Goal: Task Accomplishment & Management: Manage account settings

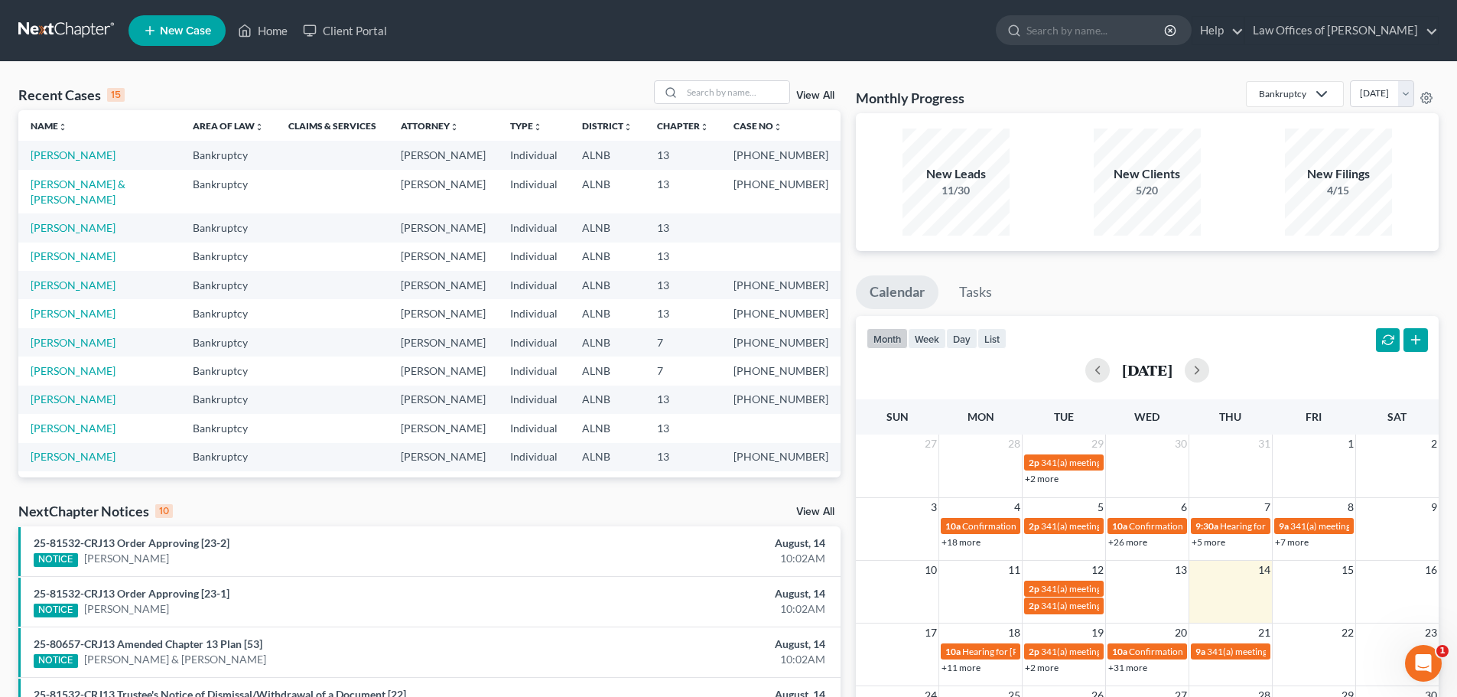
click at [89, 479] on link "[PERSON_NAME]" at bounding box center [73, 485] width 85 height 13
select select "1"
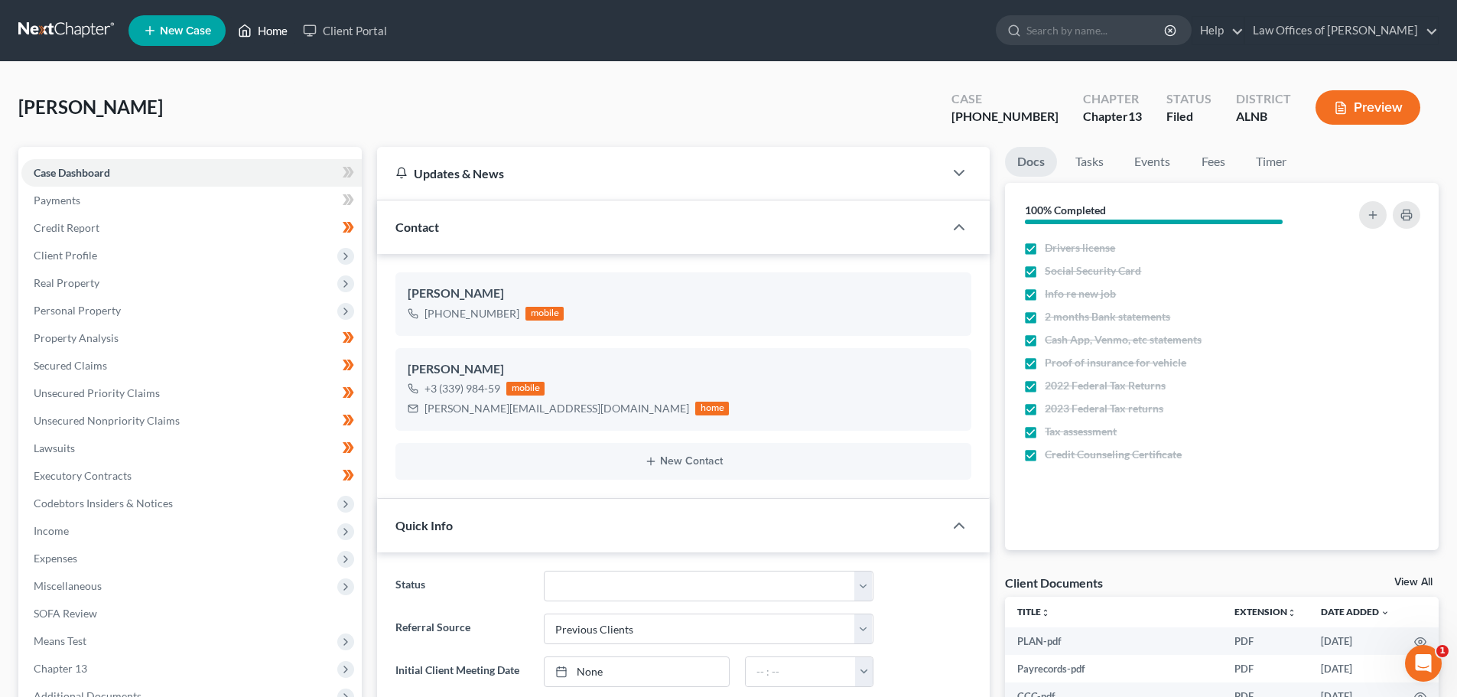
click at [264, 29] on link "Home" at bounding box center [262, 31] width 65 height 28
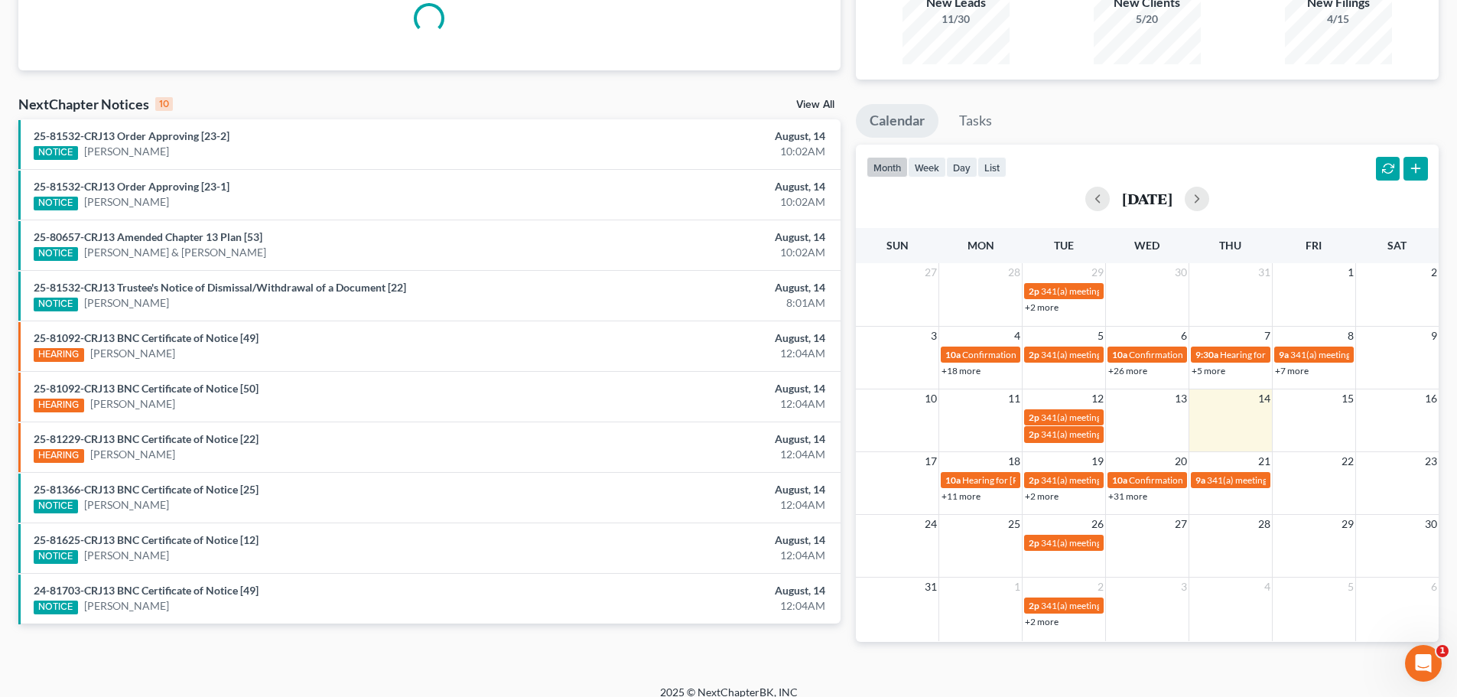
scroll to position [187, 0]
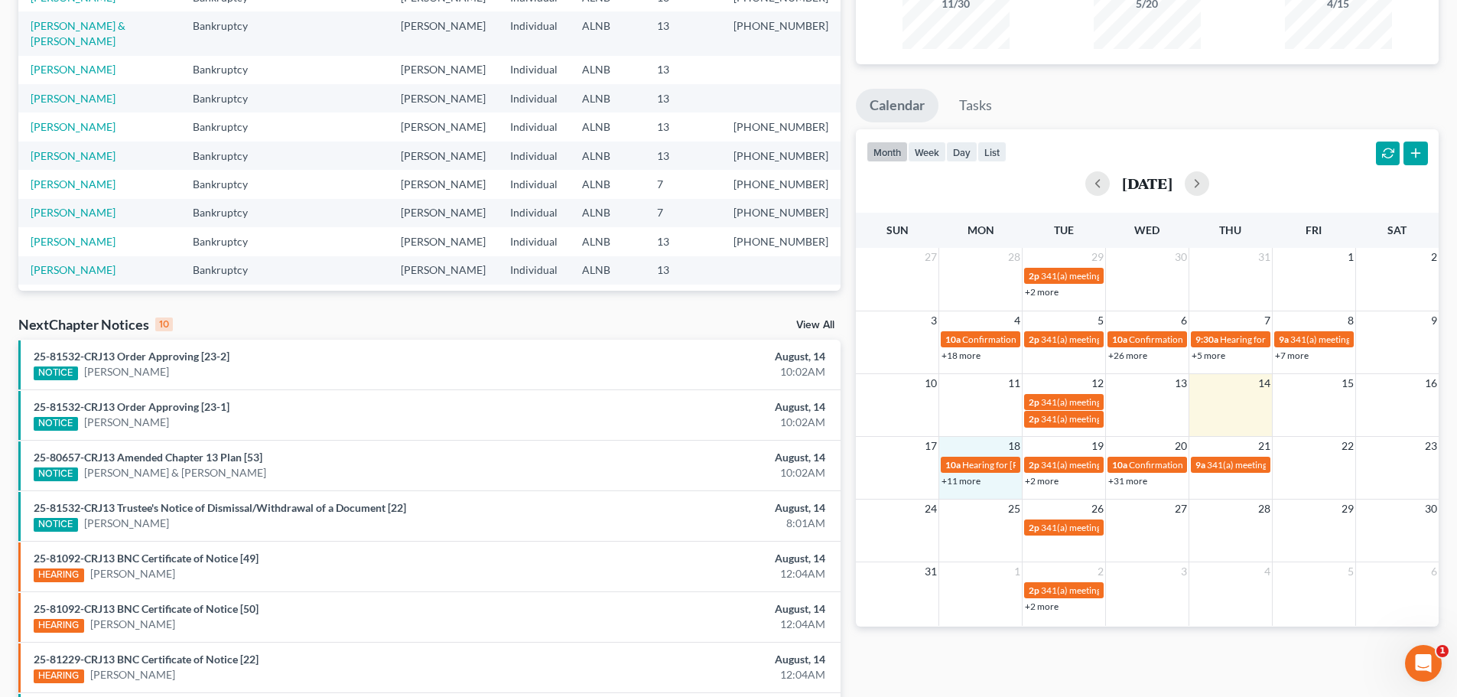
click at [941, 480] on div "+11 more" at bounding box center [980, 480] width 83 height 15
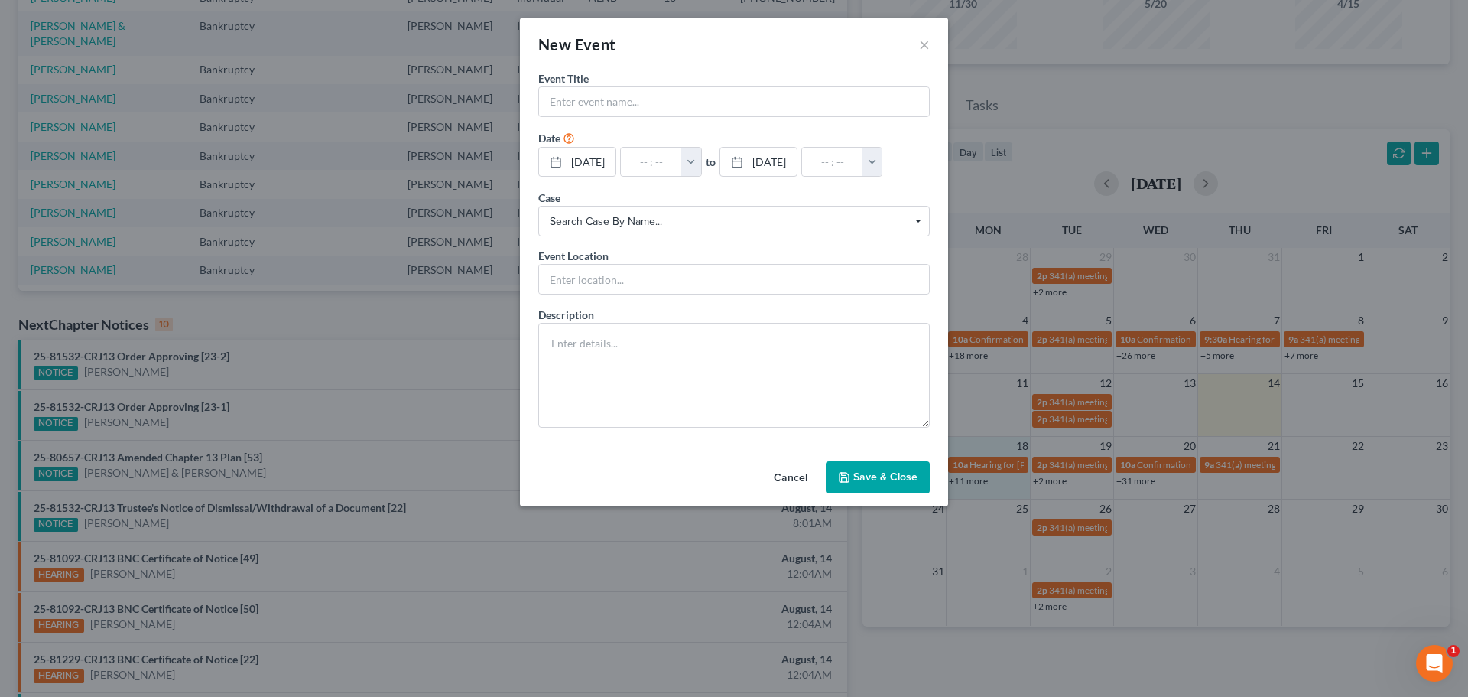
click at [1153, 90] on div "New Event × Event Title * Date [DATE] close Date [DATE] Time 12:00 AM chevron_l…" at bounding box center [734, 348] width 1468 height 697
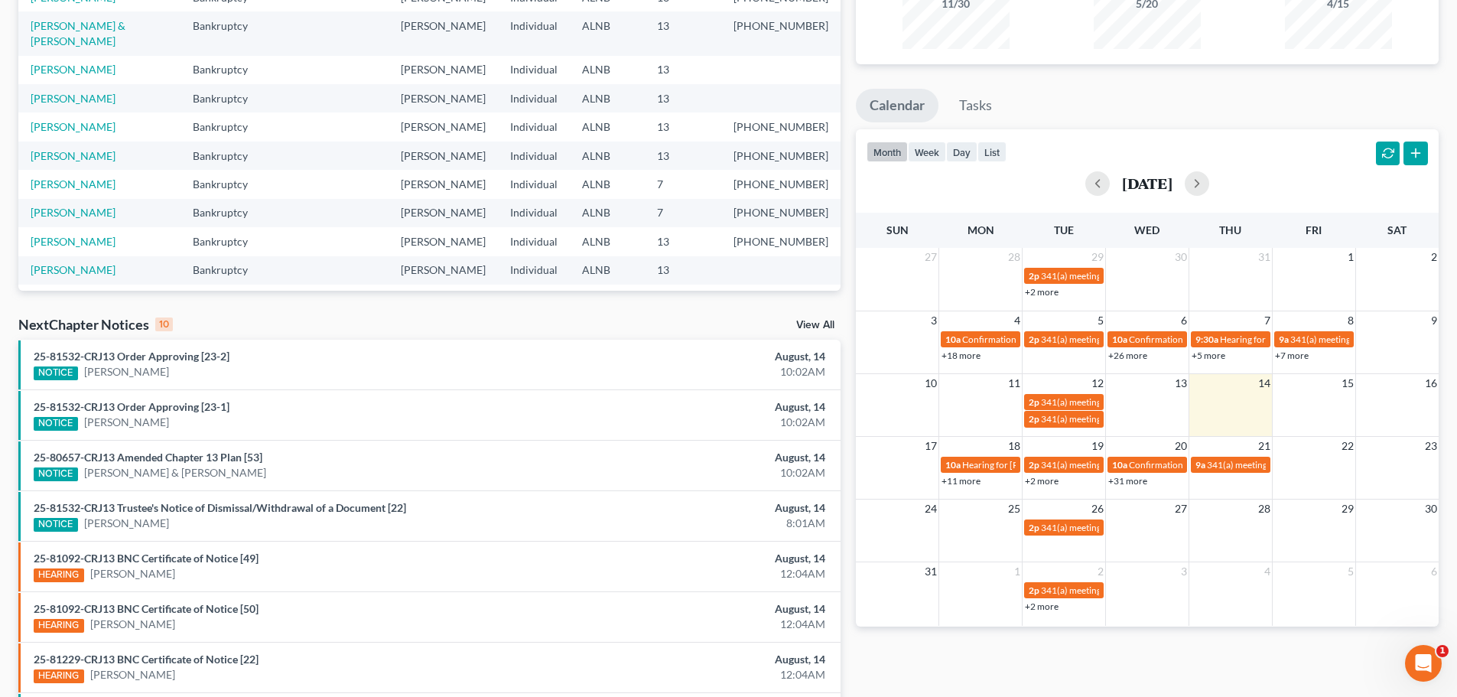
click at [971, 483] on link "+11 more" at bounding box center [960, 480] width 39 height 11
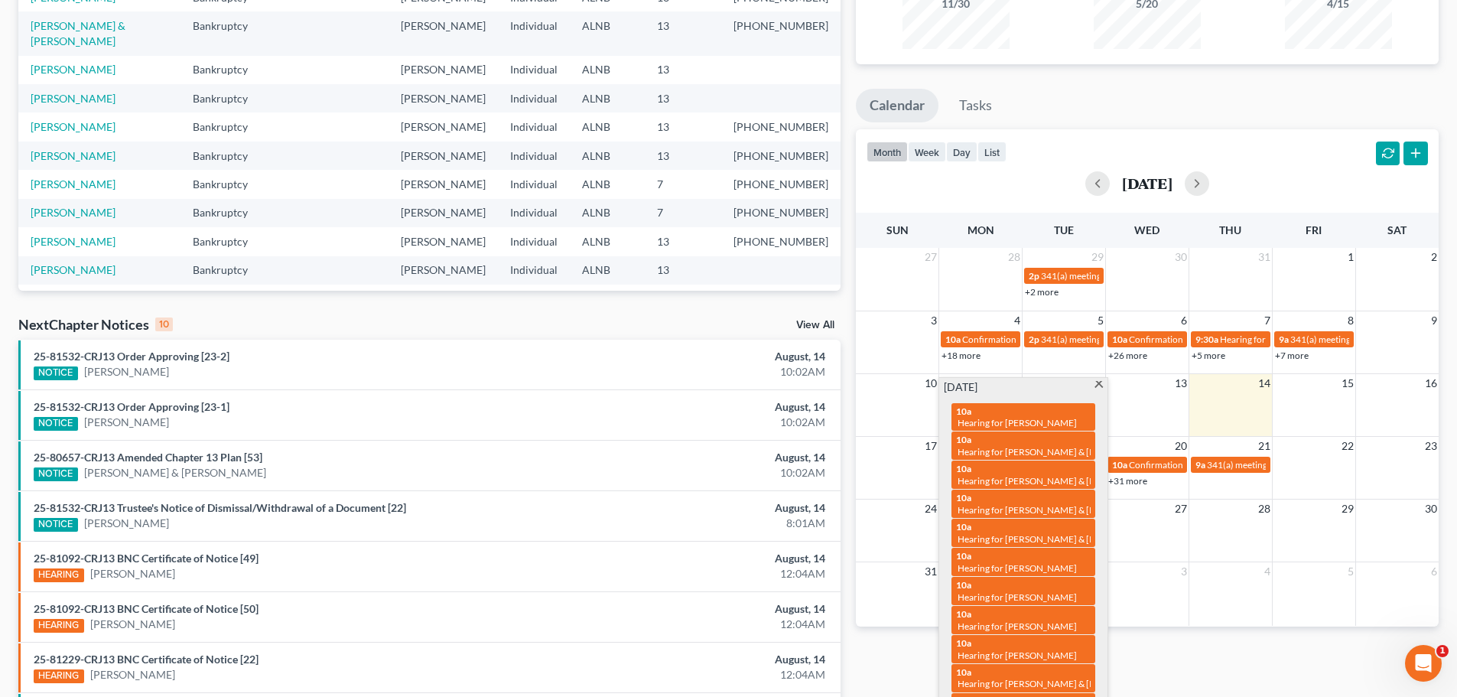
drag, startPoint x: 1179, startPoint y: 94, endPoint x: 1132, endPoint y: 77, distance: 50.3
click at [1179, 94] on ul "Calendar Tasks" at bounding box center [1147, 109] width 583 height 41
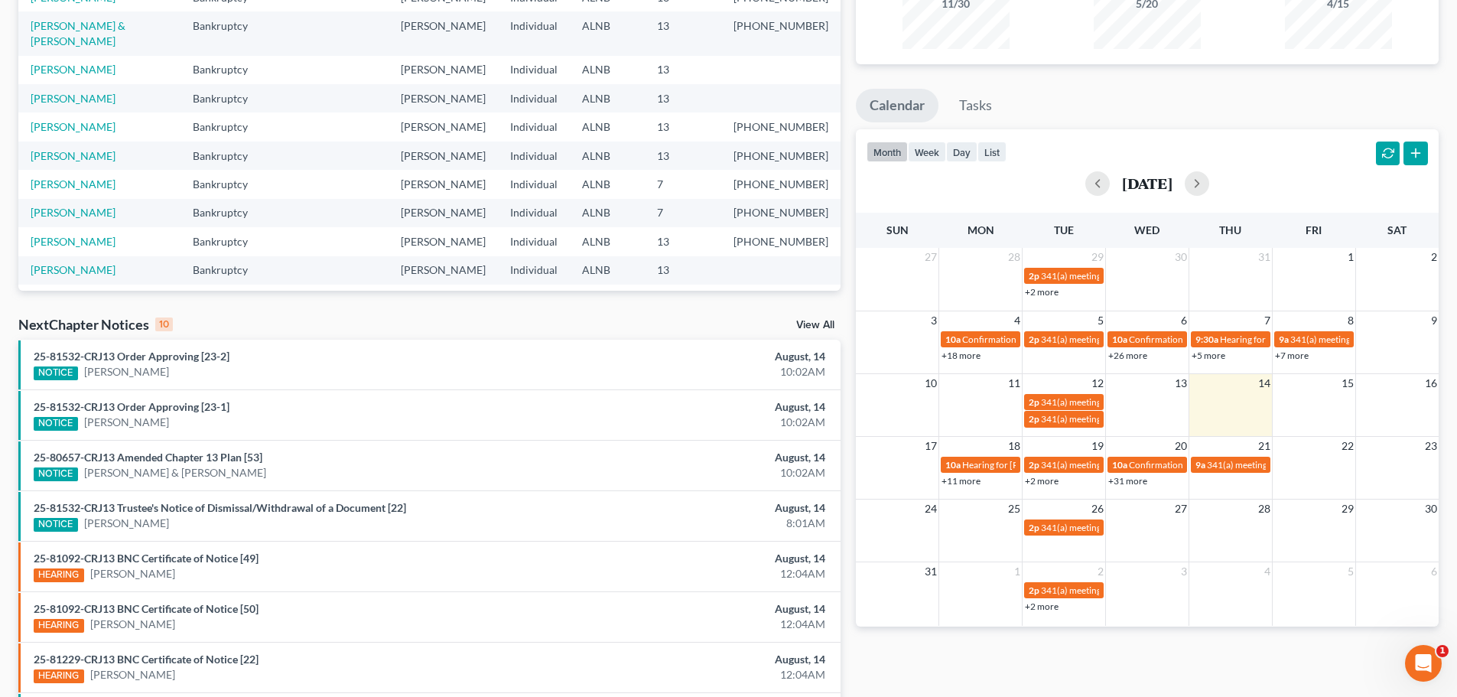
click at [972, 479] on link "+11 more" at bounding box center [960, 480] width 39 height 11
click at [1143, 465] on span "Confirmation hearing for [PERSON_NAME]" at bounding box center [1216, 464] width 174 height 11
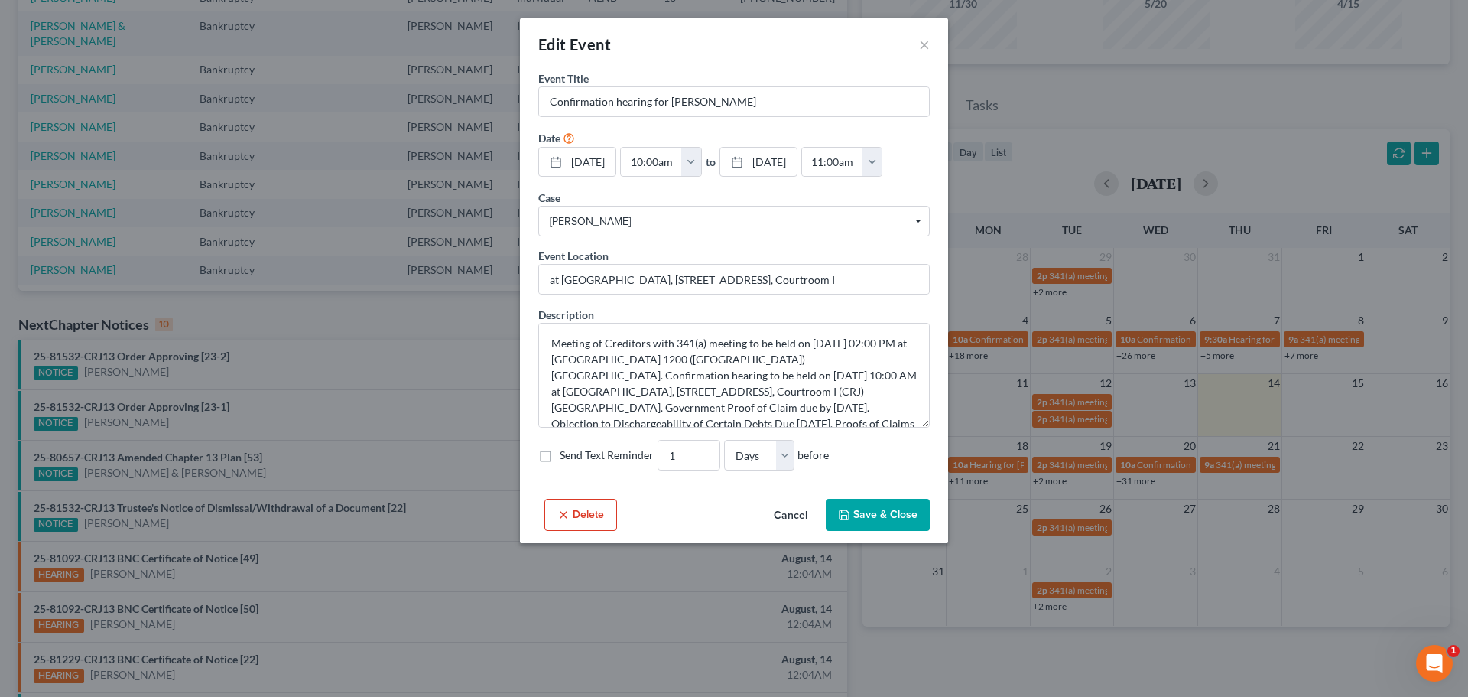
click at [1136, 482] on div "Edit Event × Event Title * Confirmation hearing for [PERSON_NAME] Date [DATE] c…" at bounding box center [734, 348] width 1468 height 697
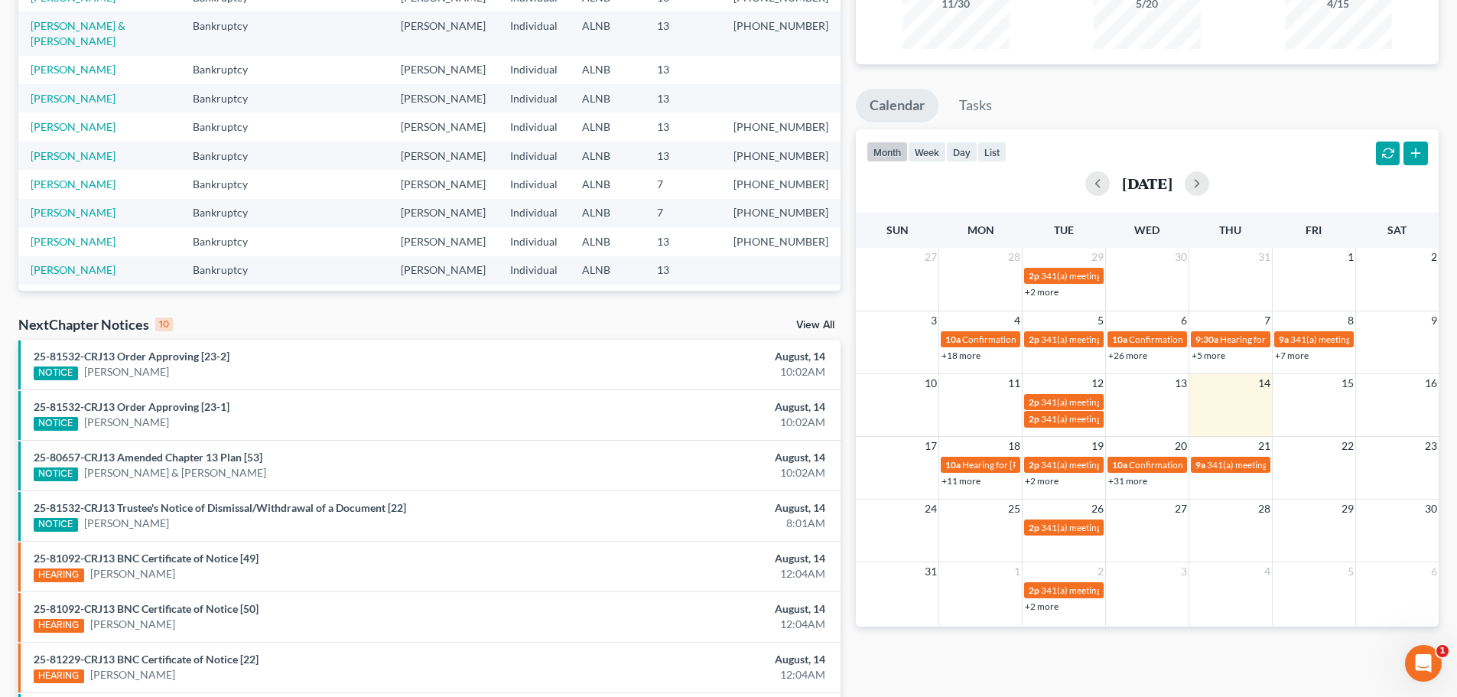
click at [1133, 482] on link "+31 more" at bounding box center [1127, 480] width 39 height 11
click at [1389, 91] on ul "Calendar Tasks" at bounding box center [1147, 109] width 583 height 41
click at [1149, 463] on span "Confirmation hearing for [PERSON_NAME]" at bounding box center [1216, 464] width 174 height 11
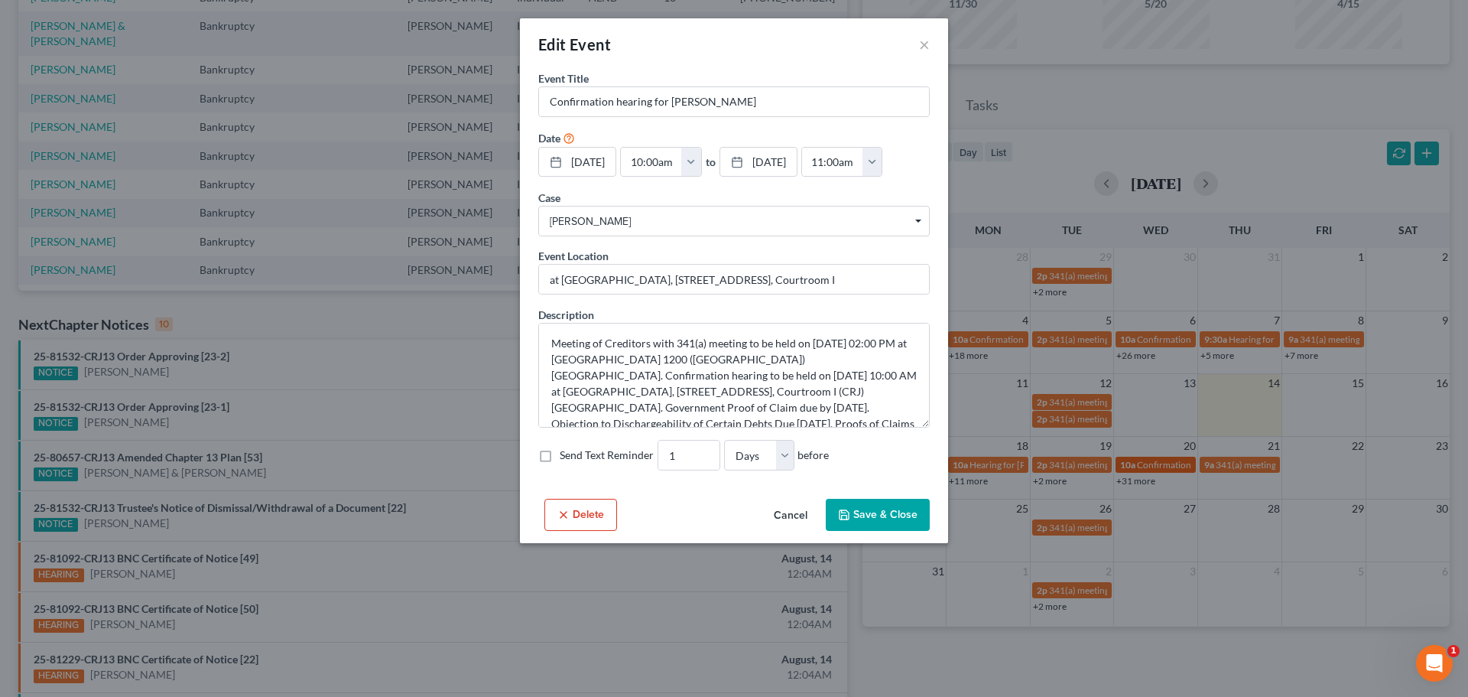
click at [1149, 463] on div "Edit Event × Event Title * Confirmation hearing for [PERSON_NAME] Date [DATE] c…" at bounding box center [734, 348] width 1468 height 697
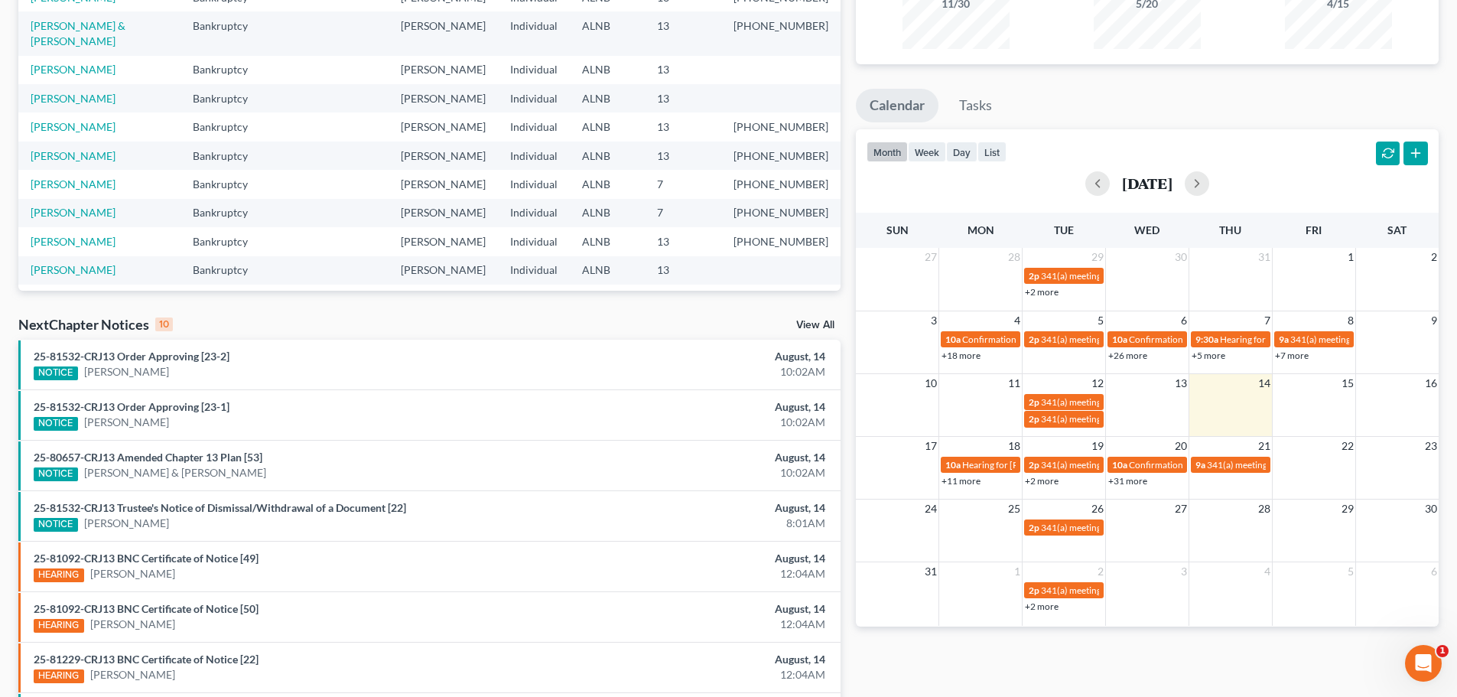
click at [1141, 481] on link "+31 more" at bounding box center [1127, 480] width 39 height 11
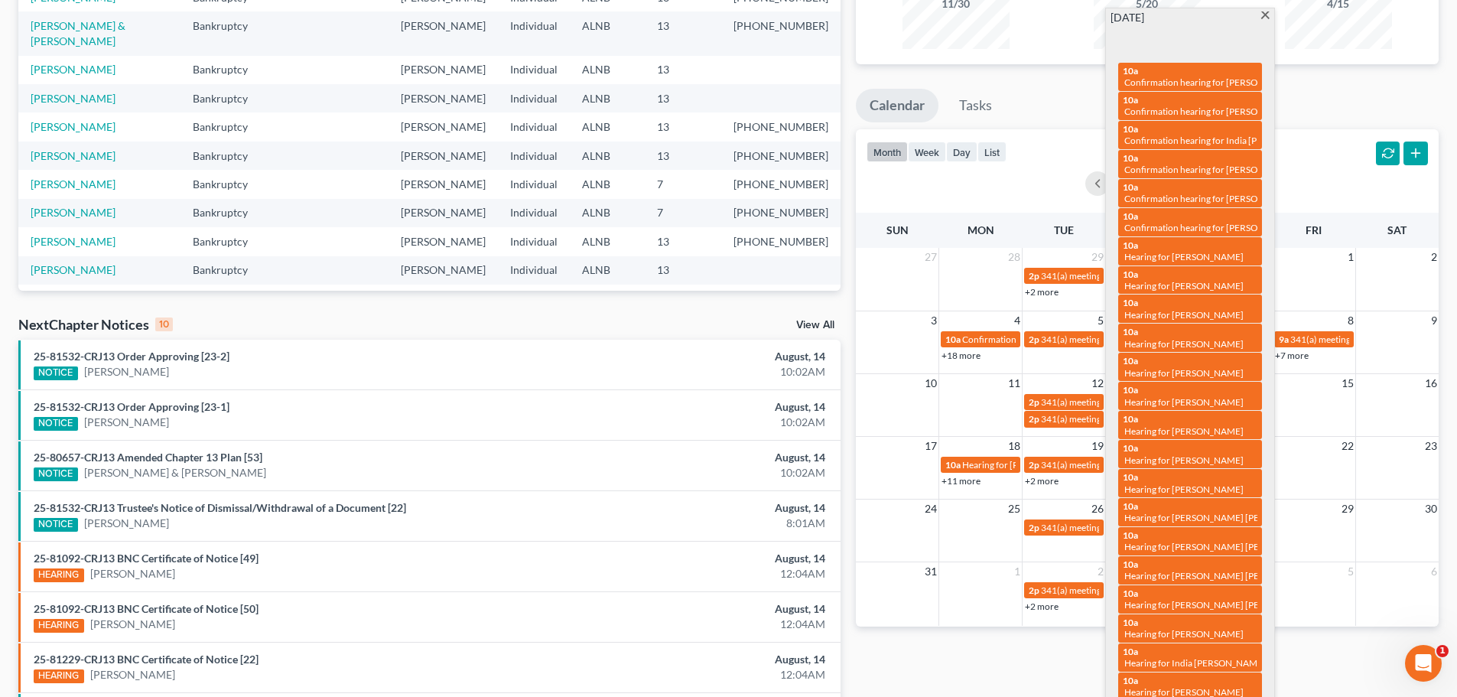
drag, startPoint x: 1120, startPoint y: 42, endPoint x: 1060, endPoint y: 48, distance: 60.7
click at [1060, 48] on div "Monthly Progress Bankruptcy Bankruptcy Other [DATE] [DATE] [DATE] [DATE] [DATE]…" at bounding box center [1147, 381] width 598 height 974
click at [1344, 99] on ul "Calendar Tasks" at bounding box center [1147, 109] width 583 height 41
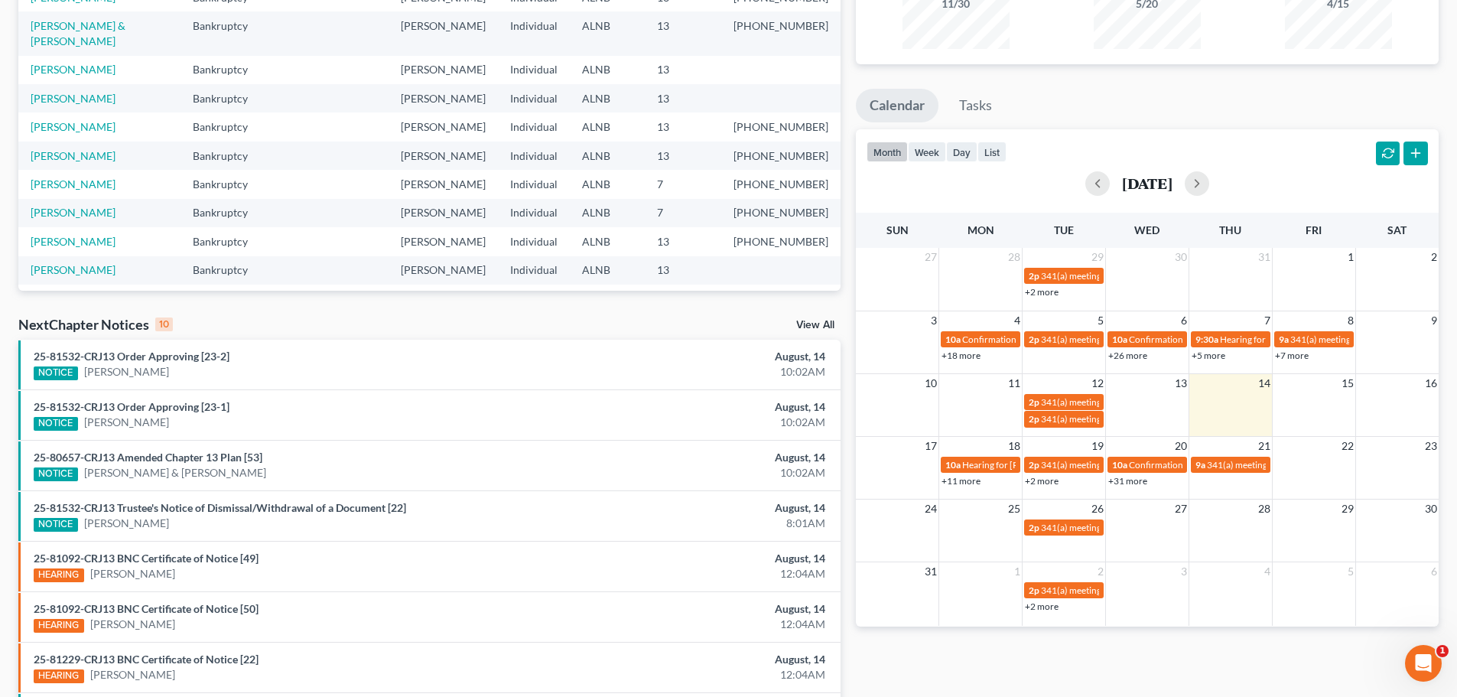
click at [965, 480] on link "+11 more" at bounding box center [960, 480] width 39 height 11
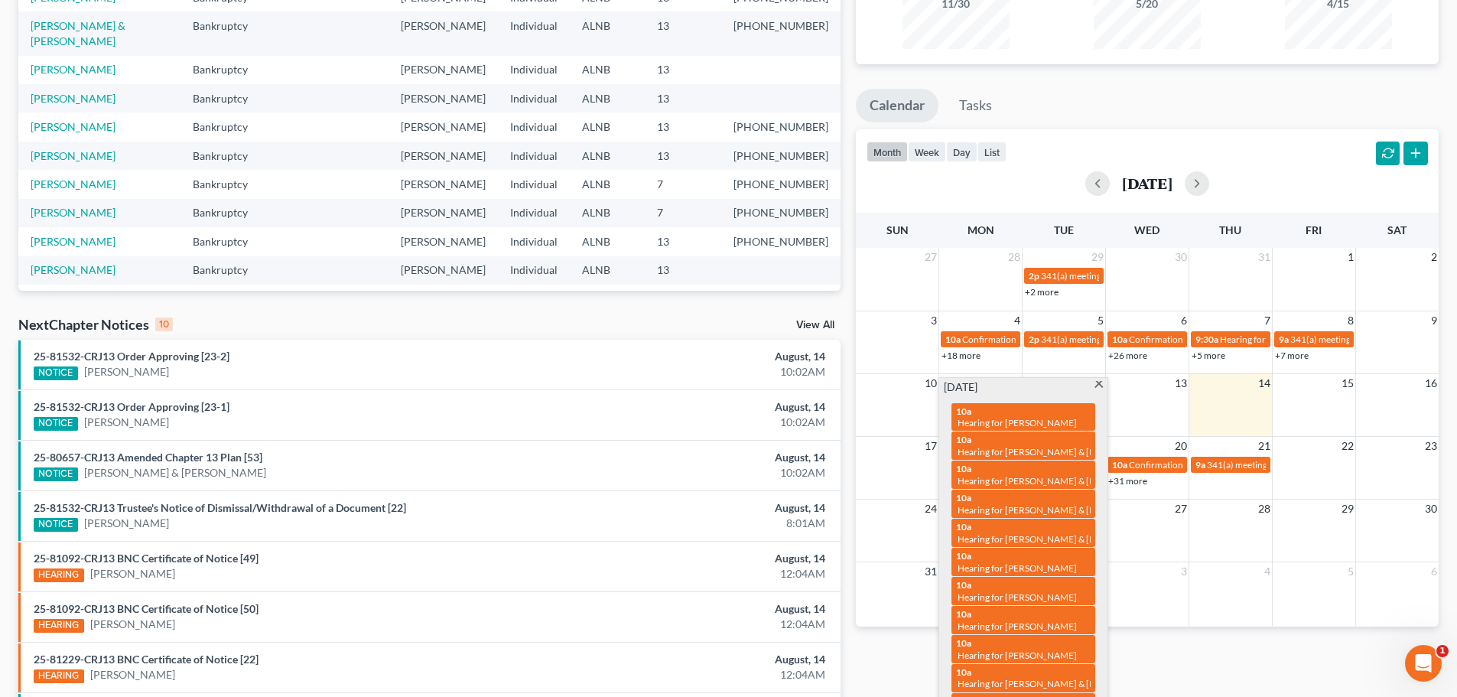
click at [1245, 101] on ul "Calendar Tasks" at bounding box center [1147, 109] width 583 height 41
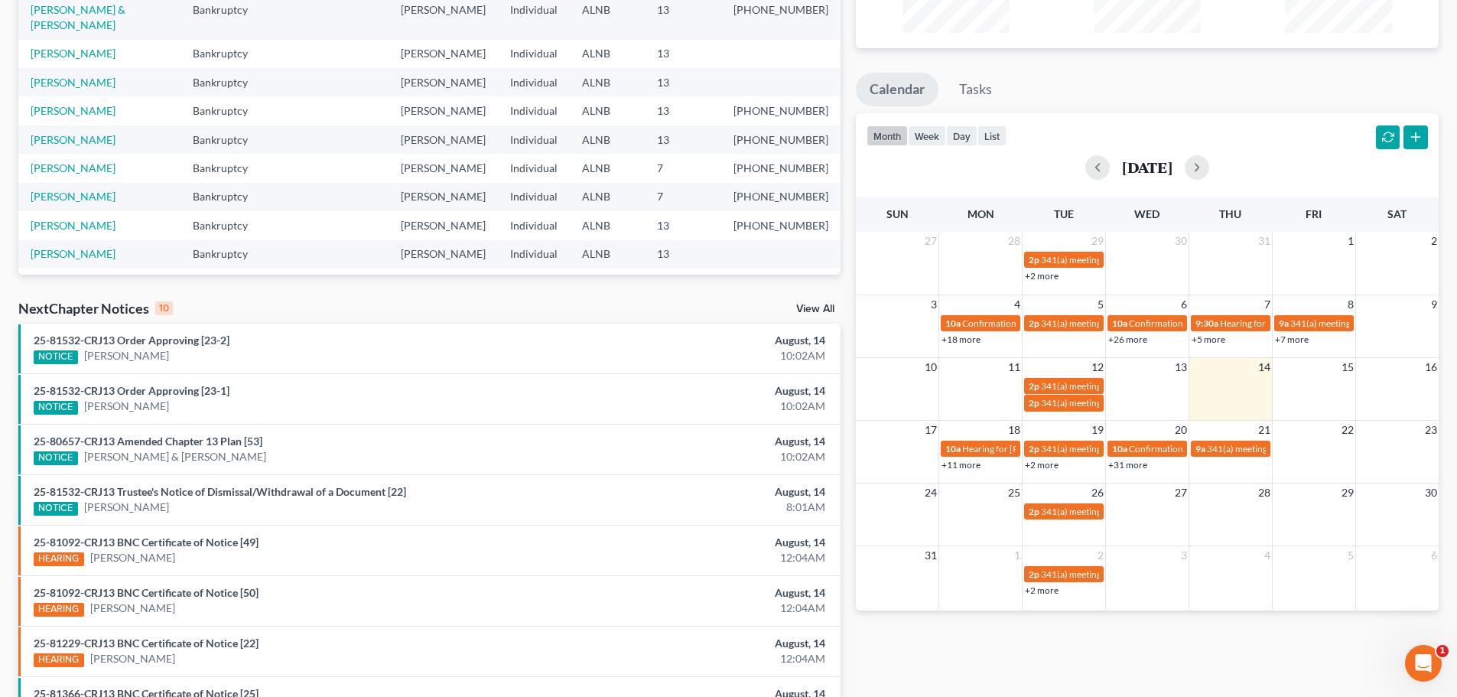
scroll to position [229, 0]
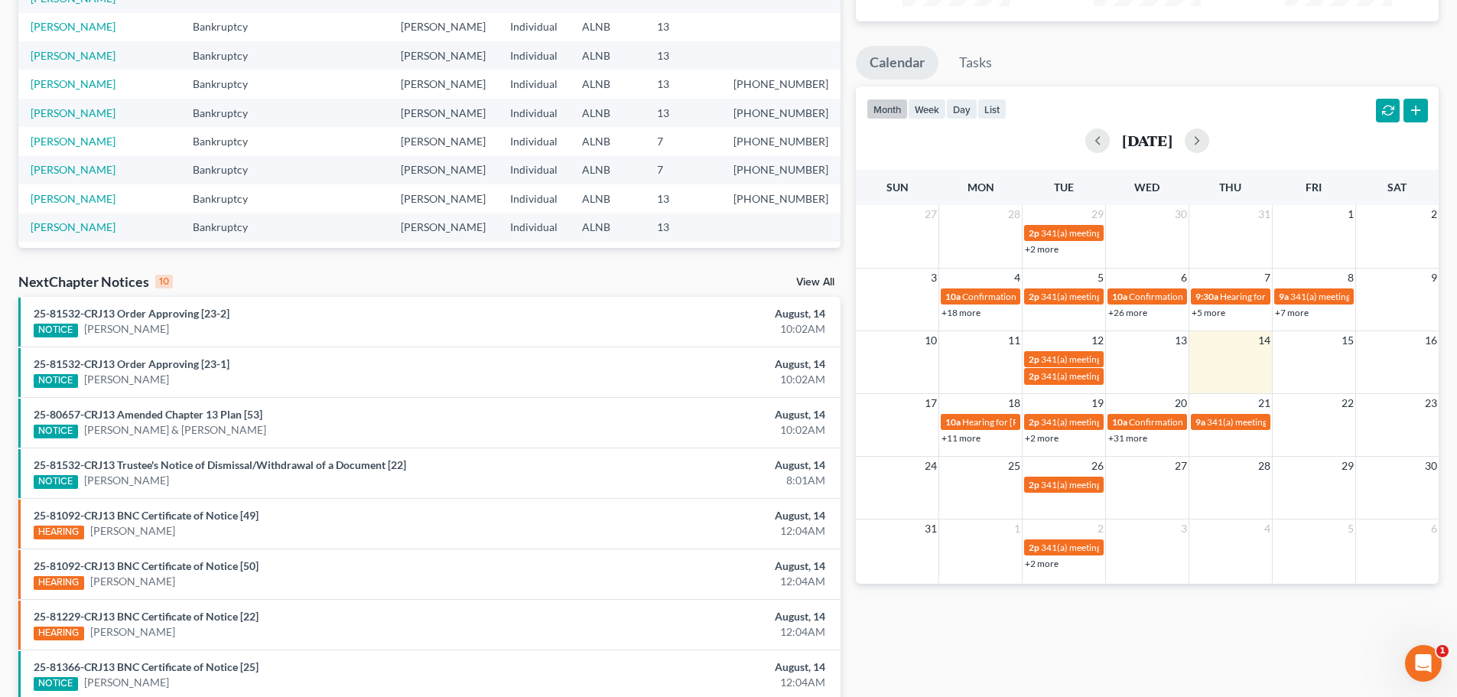
click at [1052, 250] on link "+2 more" at bounding box center [1042, 248] width 34 height 11
click at [1266, 123] on div "[DATE]" at bounding box center [1147, 140] width 561 height 37
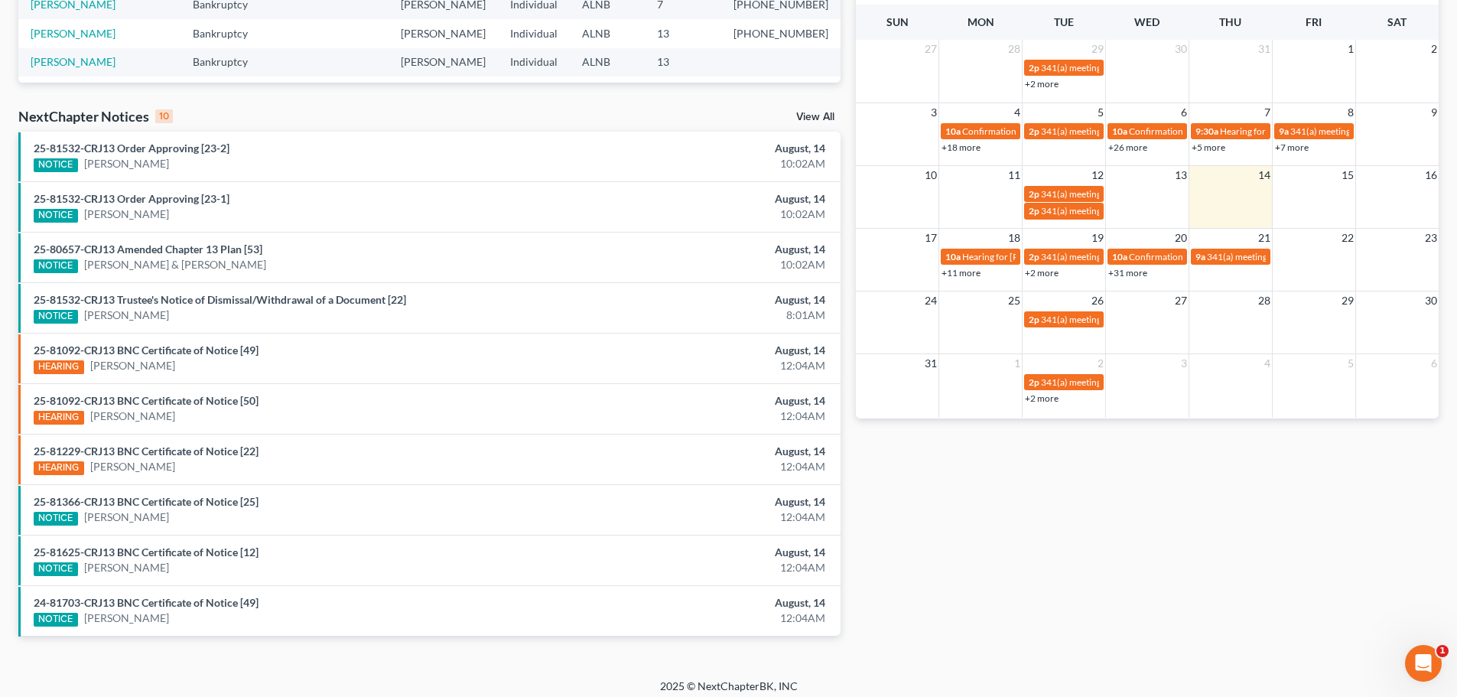
scroll to position [404, 0]
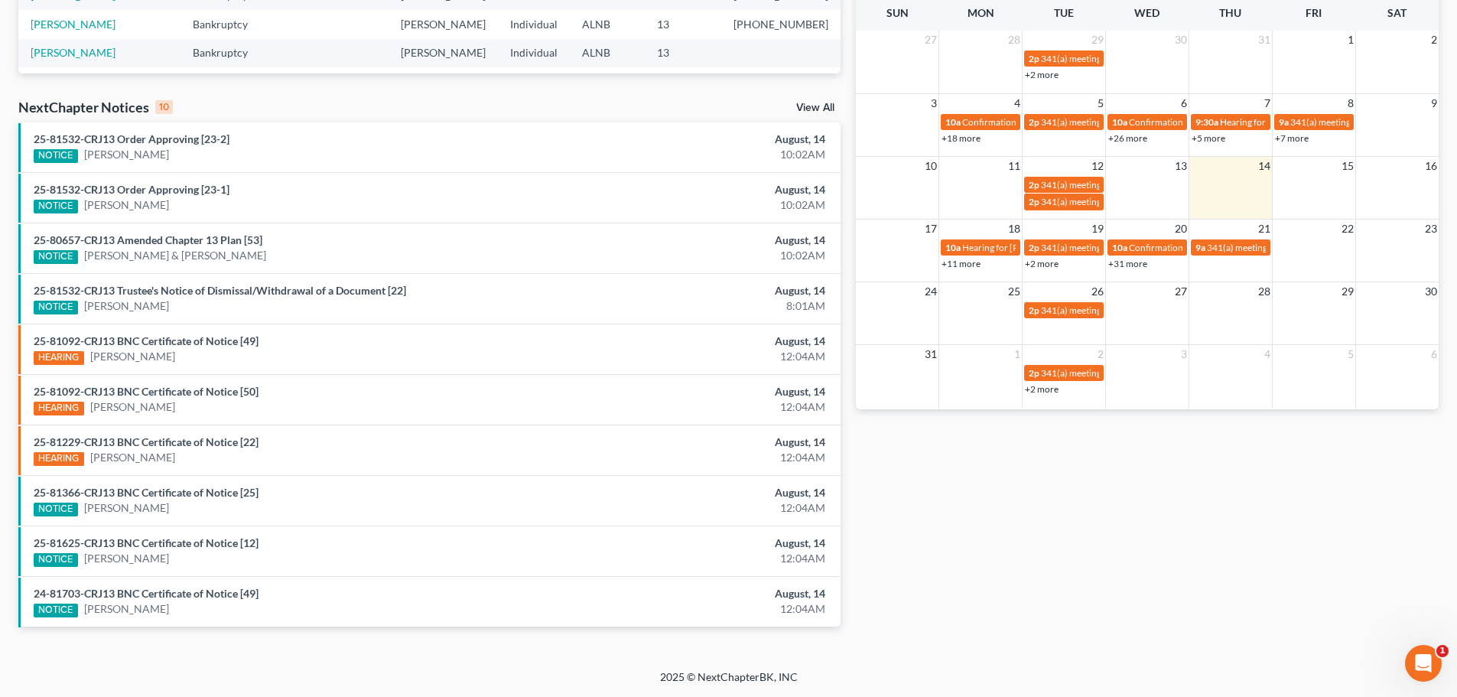
click at [1421, 665] on icon "Open Intercom Messenger" at bounding box center [1423, 663] width 11 height 12
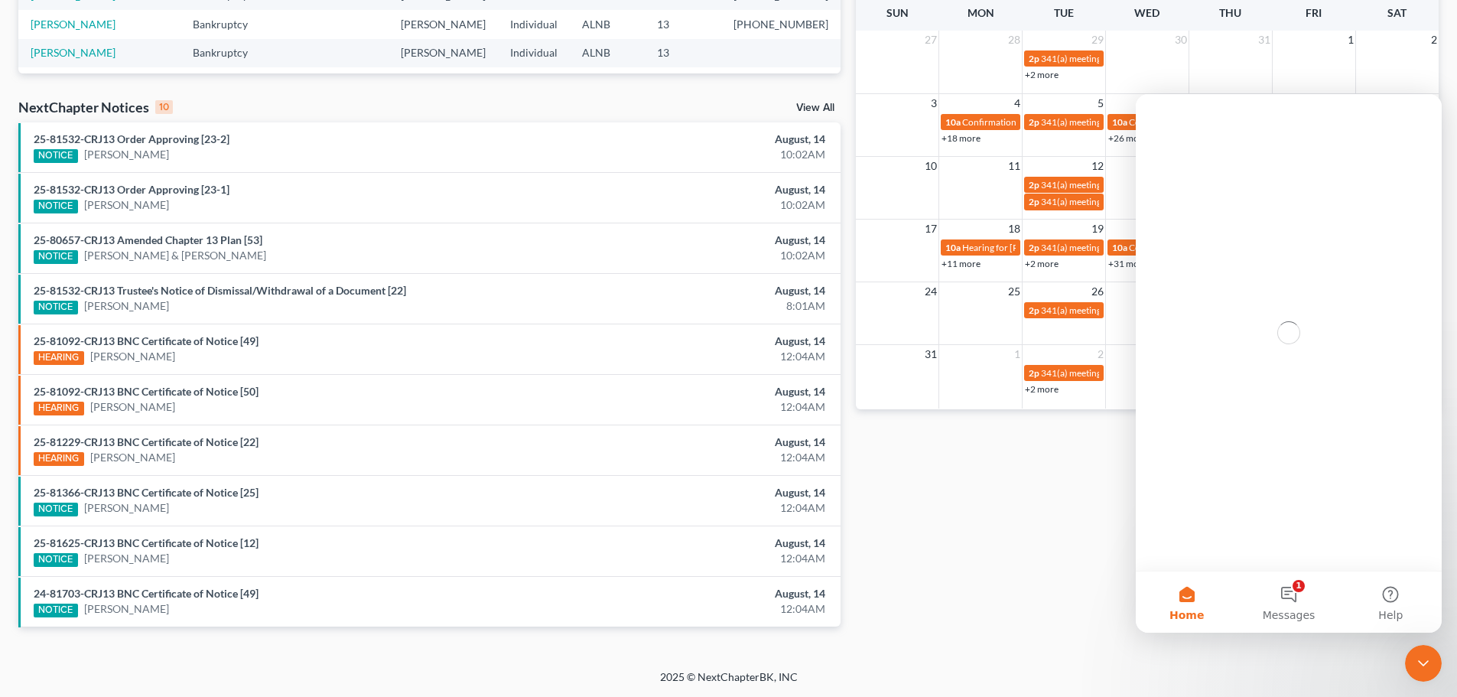
scroll to position [0, 0]
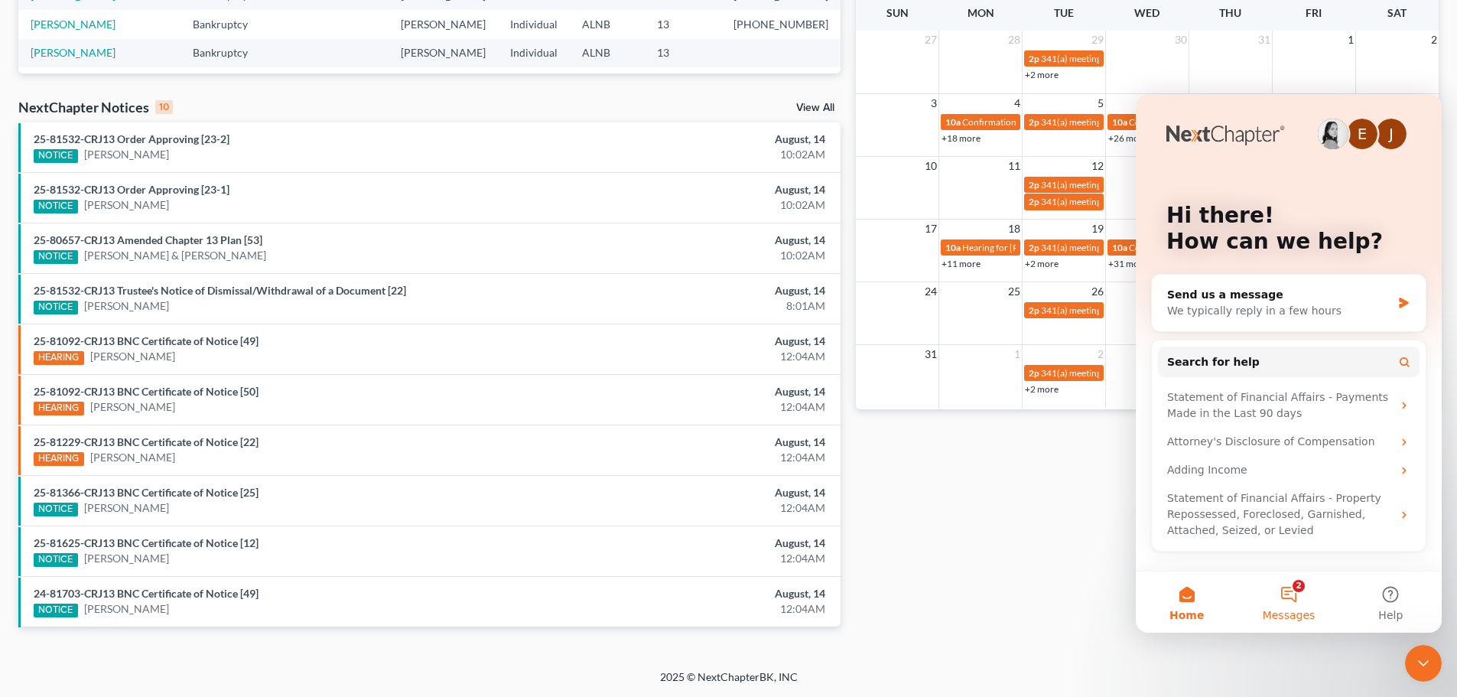
click at [1292, 590] on button "2 Messages" at bounding box center [1288, 601] width 102 height 61
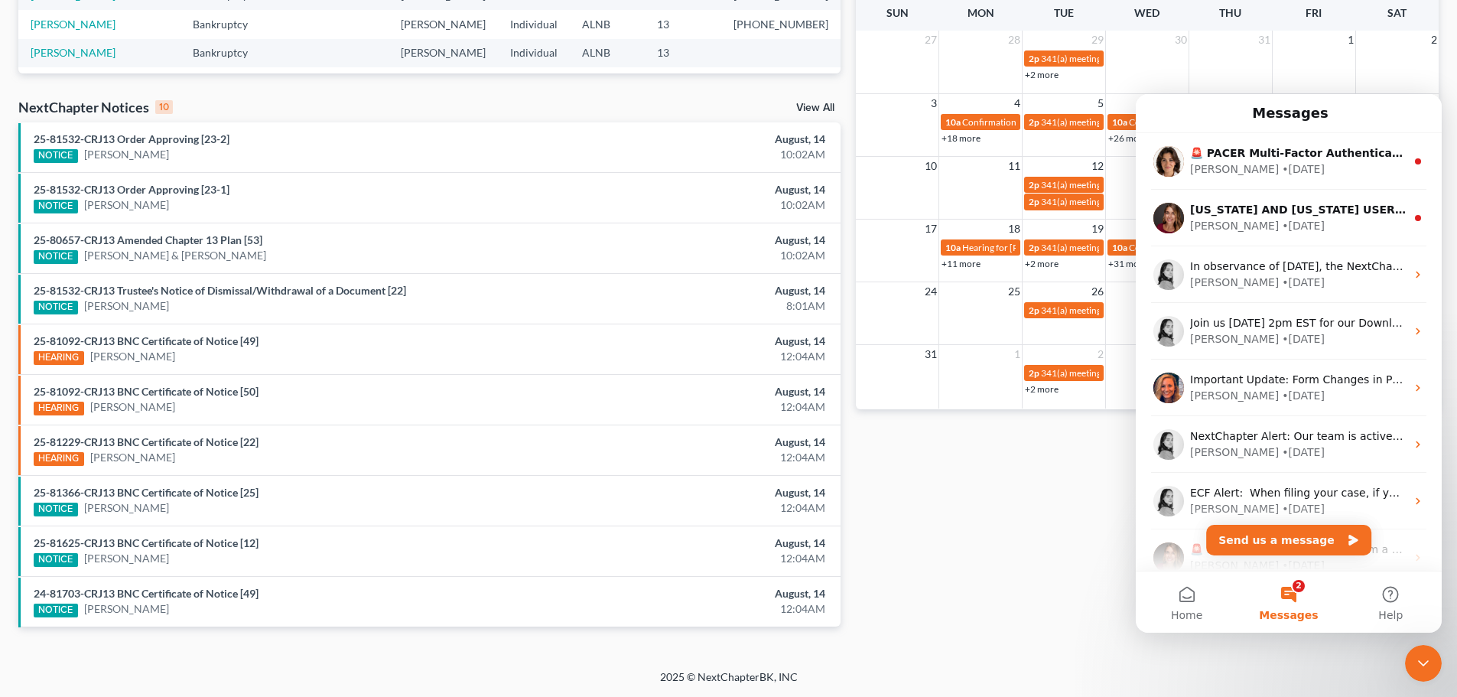
click at [1292, 590] on button "2 Messages" at bounding box center [1288, 601] width 102 height 61
click at [1420, 655] on icon "Close Intercom Messenger" at bounding box center [1423, 663] width 18 height 18
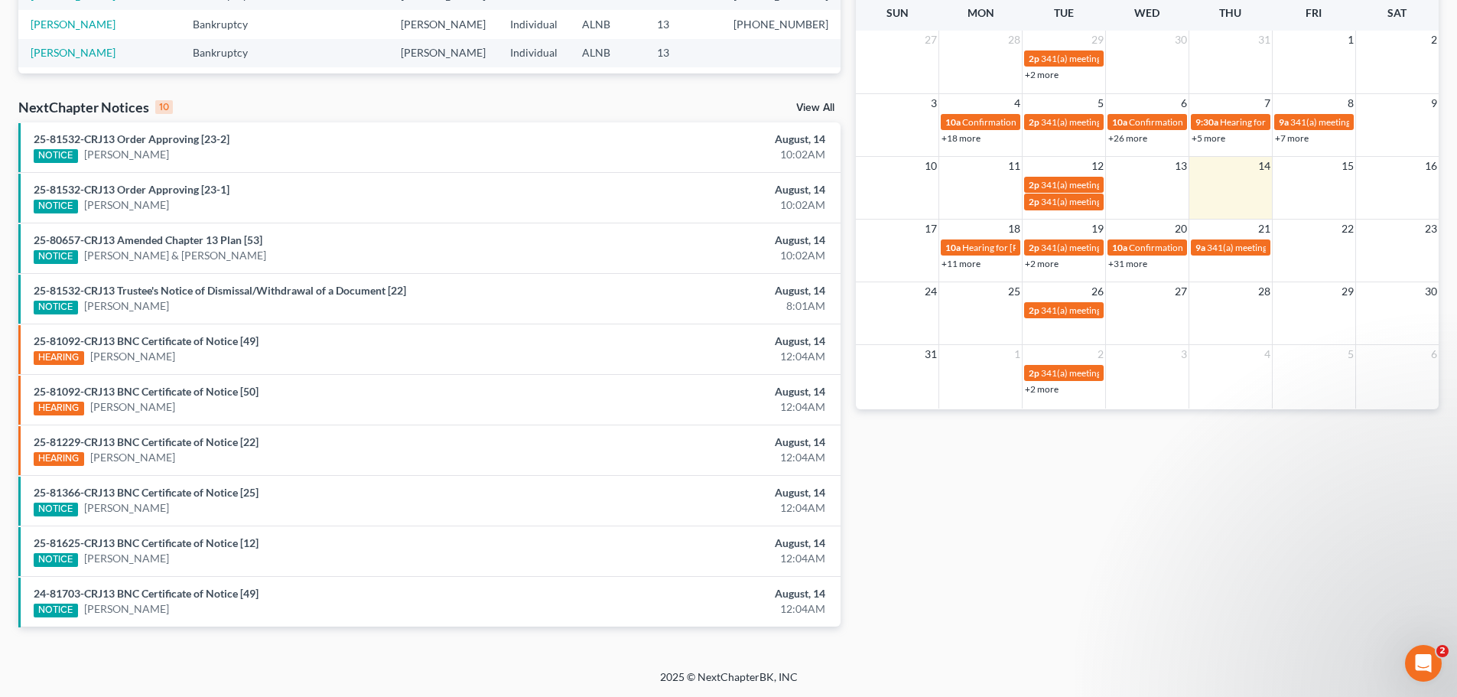
click at [1411, 655] on div "Open Intercom Messenger" at bounding box center [1423, 663] width 50 height 50
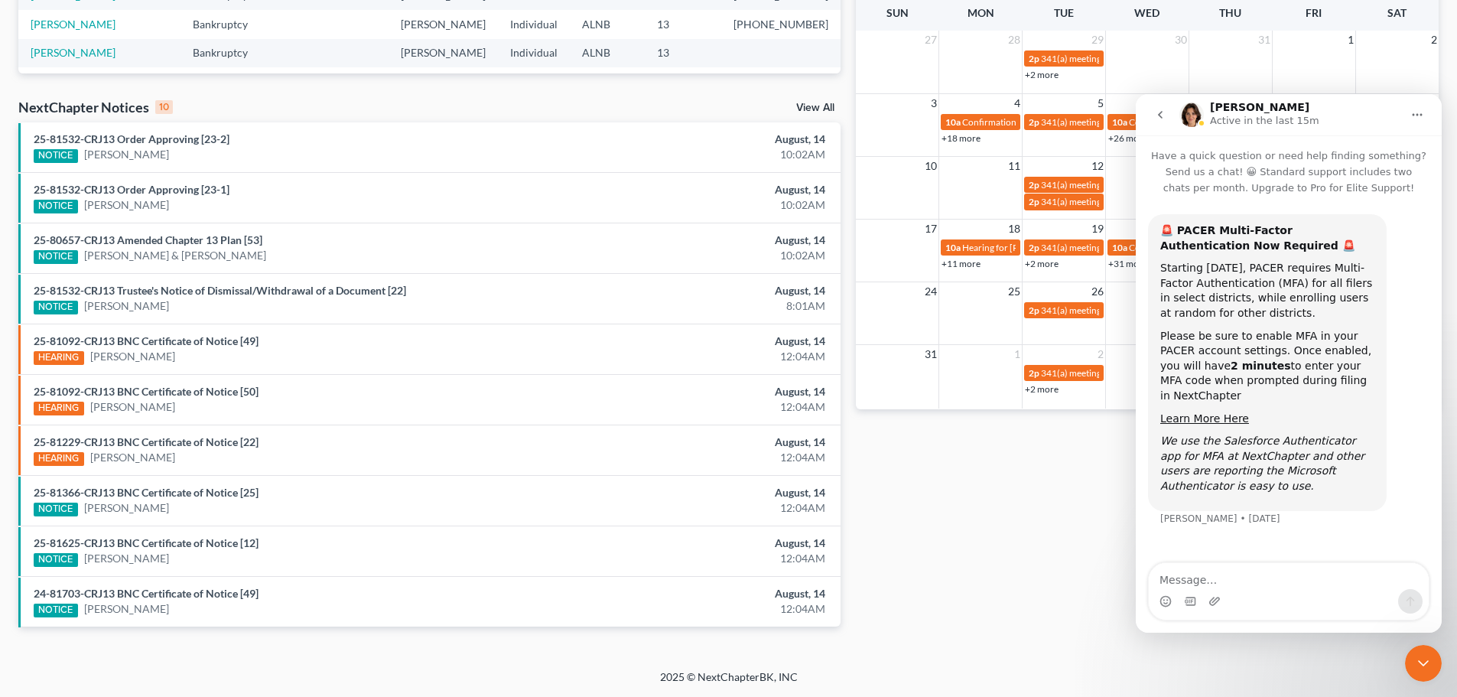
click at [1429, 668] on icon "Close Intercom Messenger" at bounding box center [1423, 663] width 18 height 18
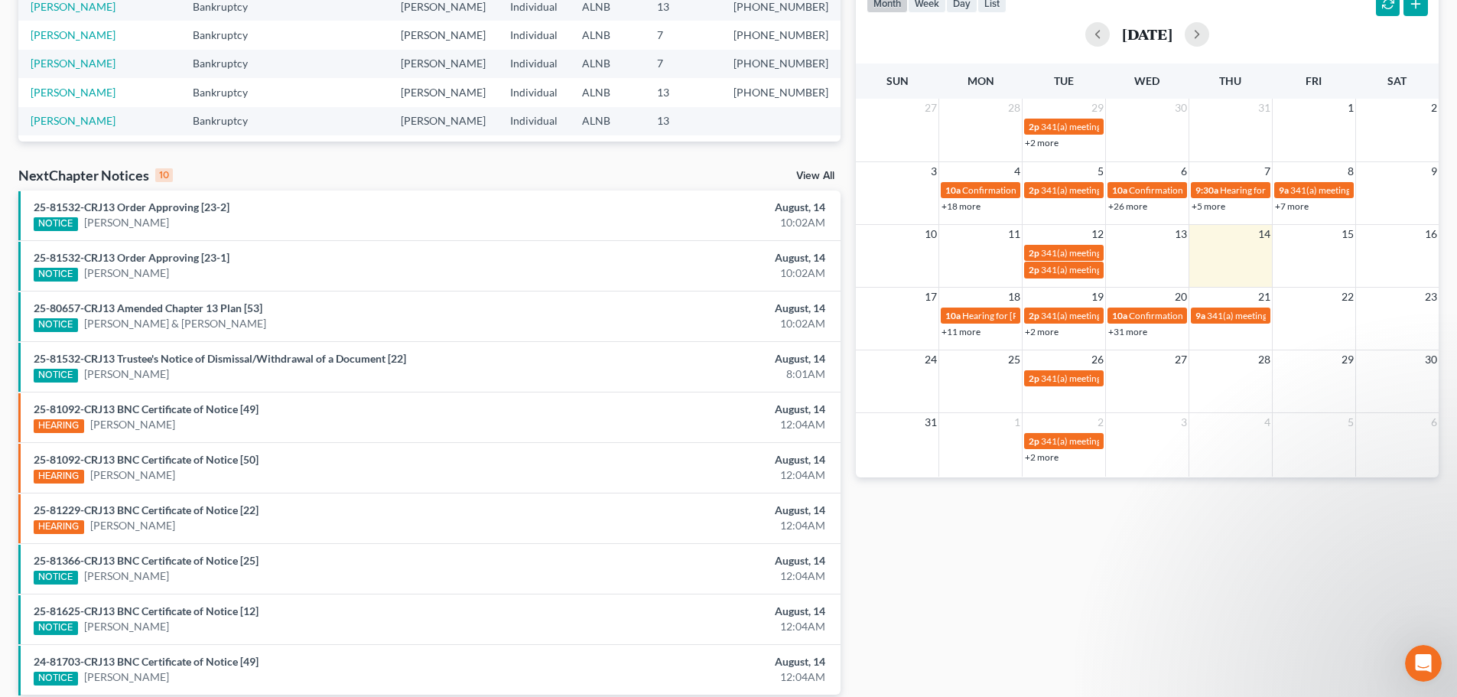
scroll to position [174, 0]
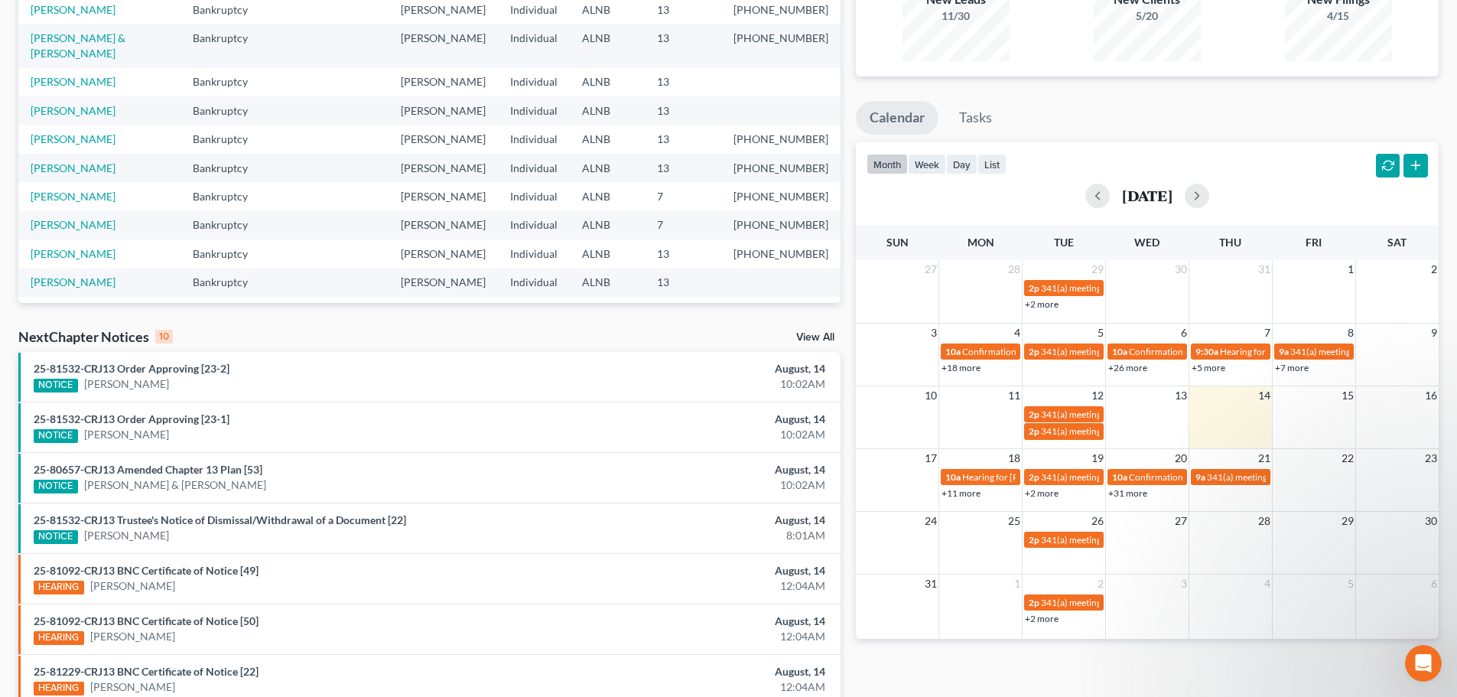
click at [1257, 121] on ul "Calendar Tasks" at bounding box center [1147, 121] width 583 height 41
click at [1129, 493] on link "+31 more" at bounding box center [1127, 492] width 39 height 11
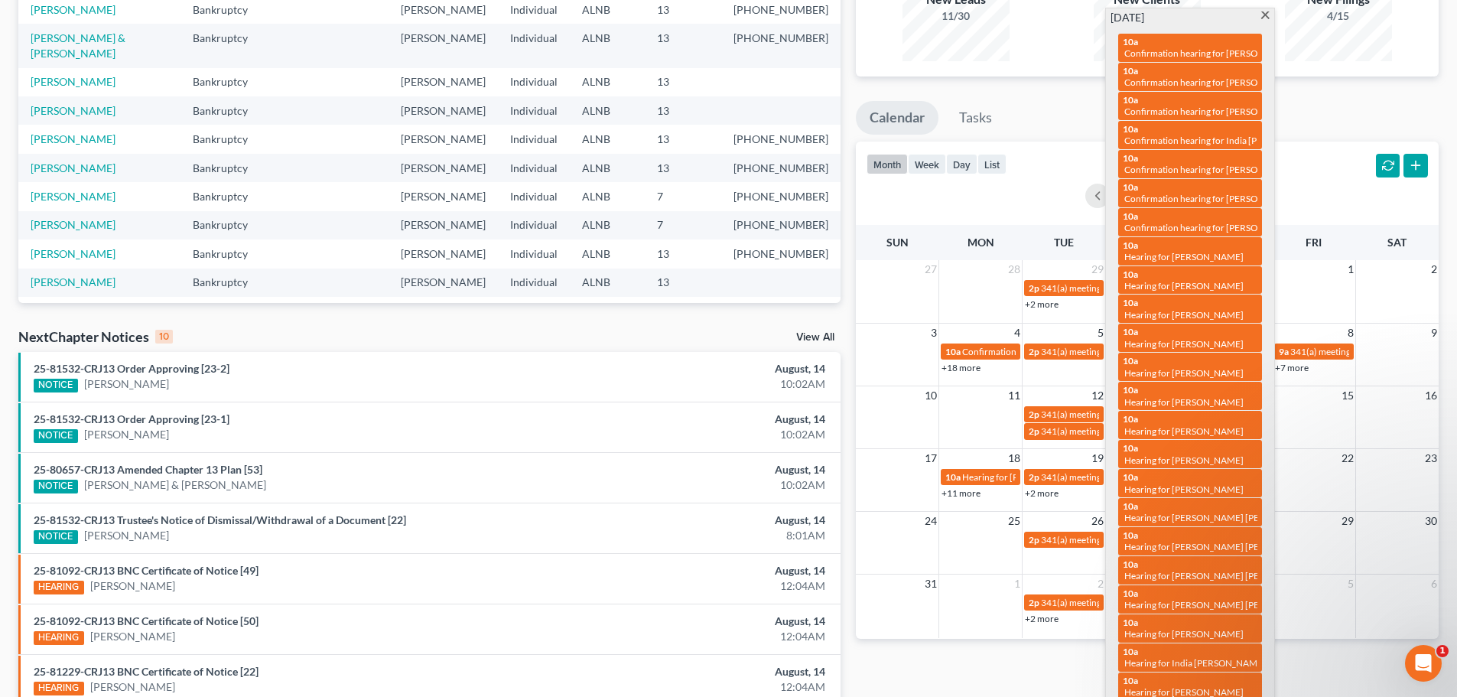
drag, startPoint x: 1266, startPoint y: 197, endPoint x: 1348, endPoint y: 112, distance: 119.0
click at [1348, 112] on ul "Calendar Tasks" at bounding box center [1147, 121] width 583 height 41
